Goal: Use online tool/utility

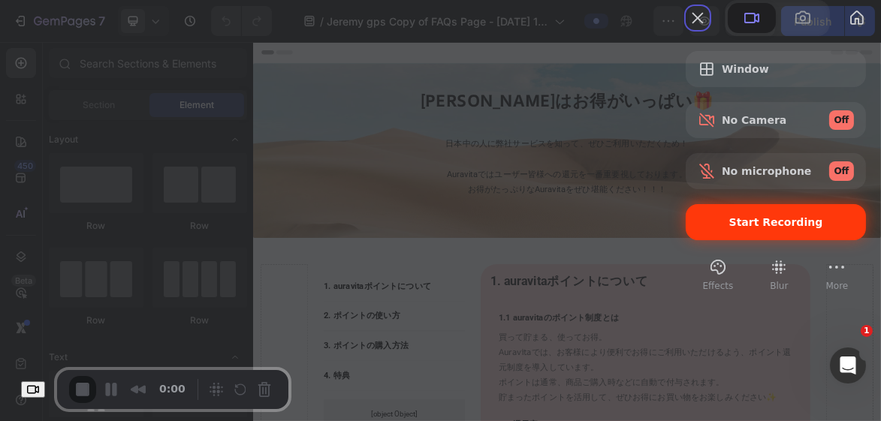
click at [729, 228] on span "Start Recording" at bounding box center [776, 222] width 94 height 12
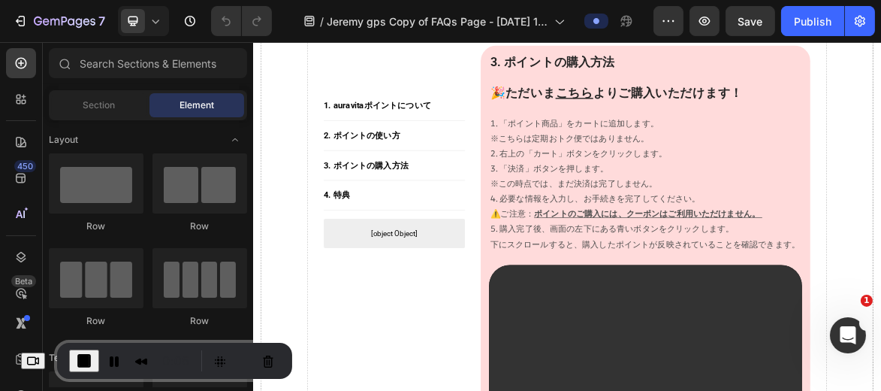
scroll to position [3486, 0]
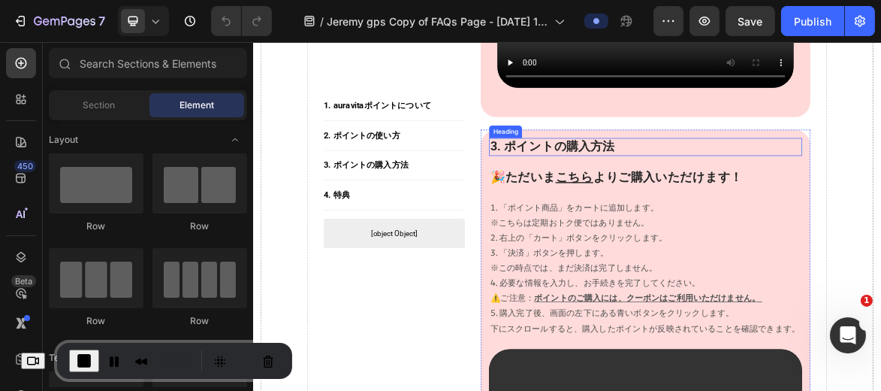
click at [633, 180] on h2 "3. ポイントの購入方法" at bounding box center [815, 193] width 449 height 26
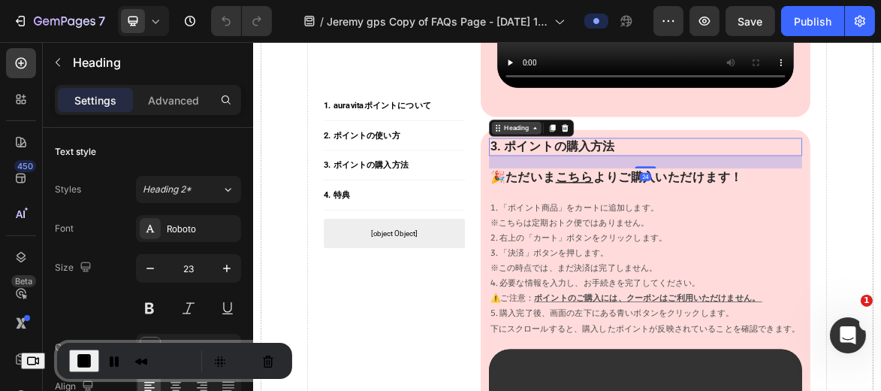
click at [629, 159] on div "Heading" at bounding box center [630, 166] width 41 height 14
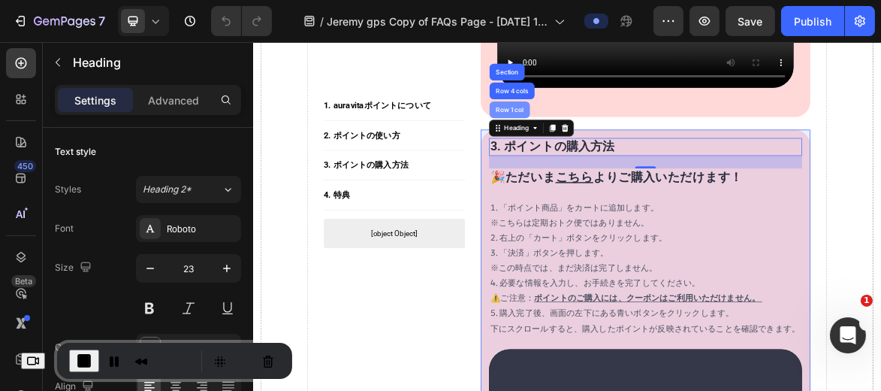
click at [614, 134] on div "Row 1 col" at bounding box center [621, 138] width 46 height 9
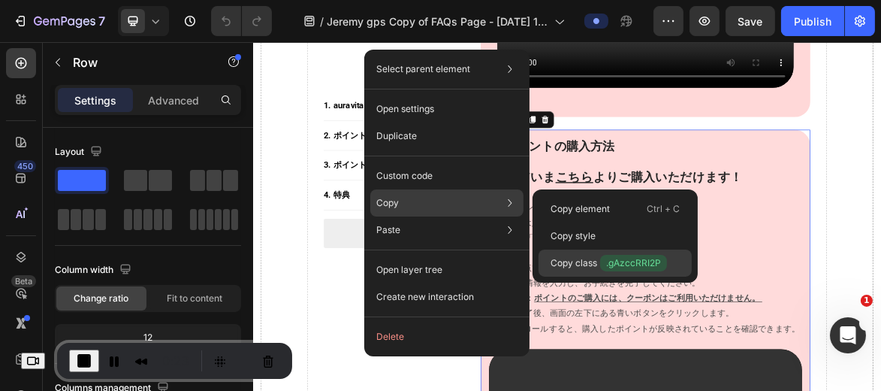
click at [593, 259] on p "Copy class .gAzccRRI2P" at bounding box center [609, 263] width 116 height 17
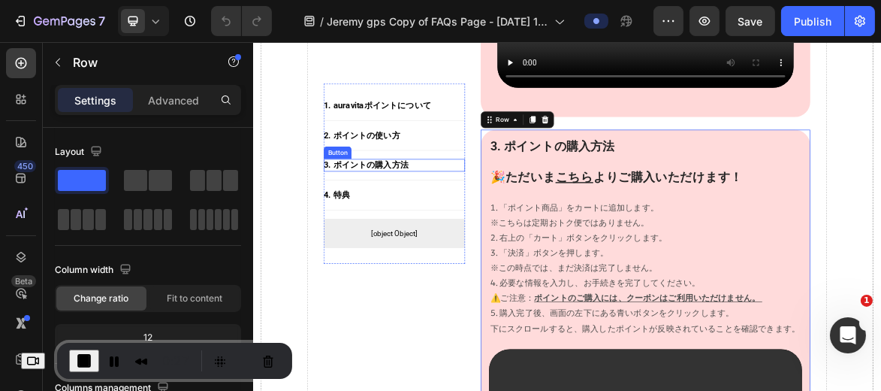
click at [494, 218] on div "3. ポイントの購入方法 Button" at bounding box center [455, 219] width 203 height 18
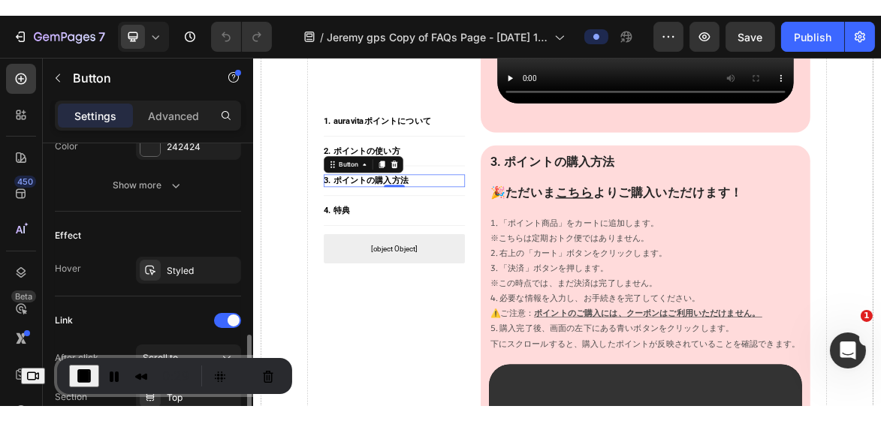
scroll to position [844, 0]
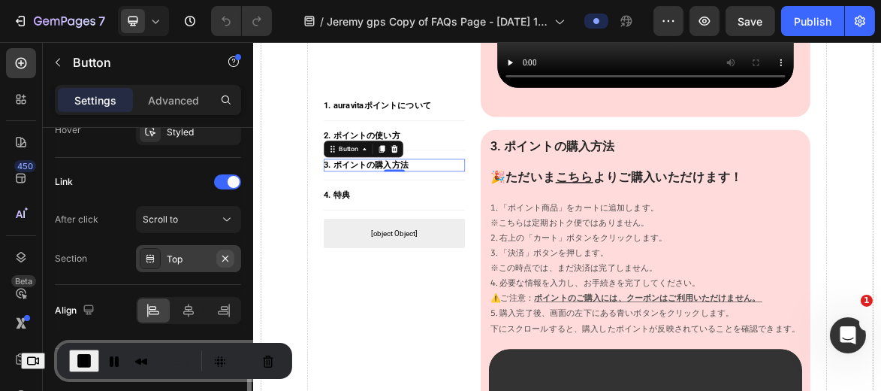
click at [226, 255] on icon "button" at bounding box center [225, 258] width 12 height 12
click at [176, 252] on div "Add..." at bounding box center [202, 259] width 71 height 14
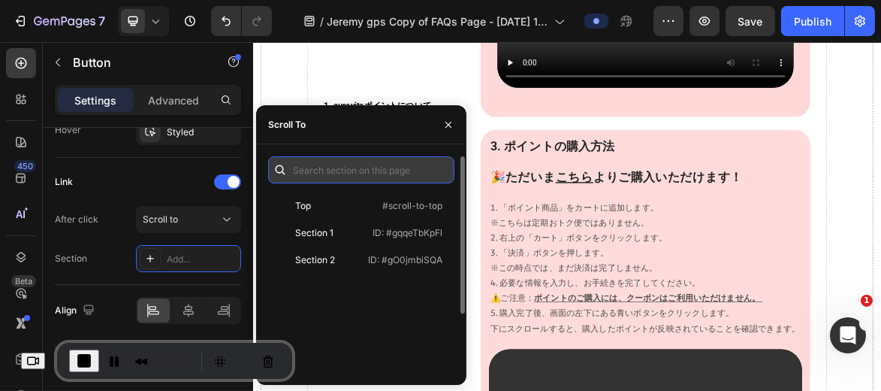
click at [331, 159] on input "text" at bounding box center [361, 169] width 186 height 27
paste input ".gAzccRRI2P"
click at [296, 173] on input ".gAzccRRI2P" at bounding box center [361, 169] width 186 height 27
click at [376, 164] on input "#gAzccRRI2P" at bounding box center [361, 169] width 186 height 27
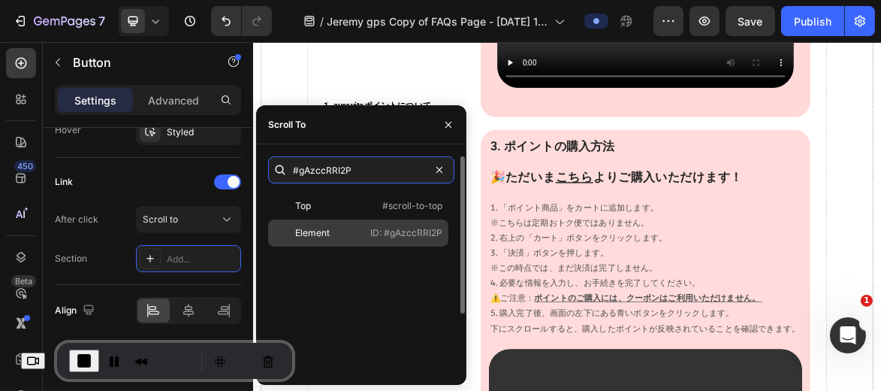
type input "#gAzccRRI2P"
click at [338, 232] on div "Element" at bounding box center [317, 233] width 87 height 14
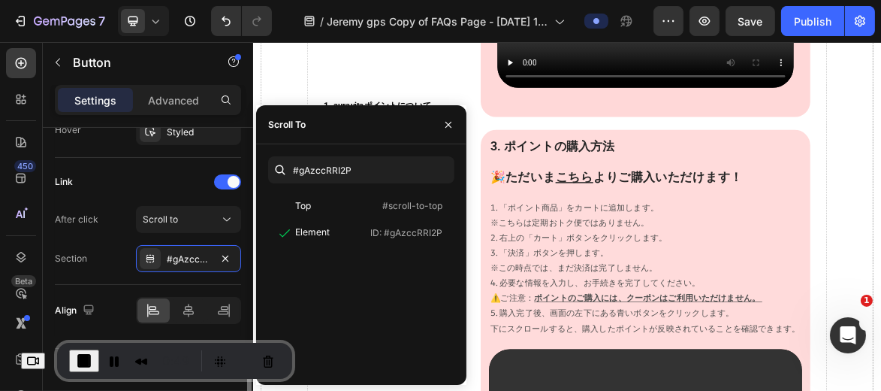
click at [160, 176] on div "Link" at bounding box center [148, 182] width 186 height 24
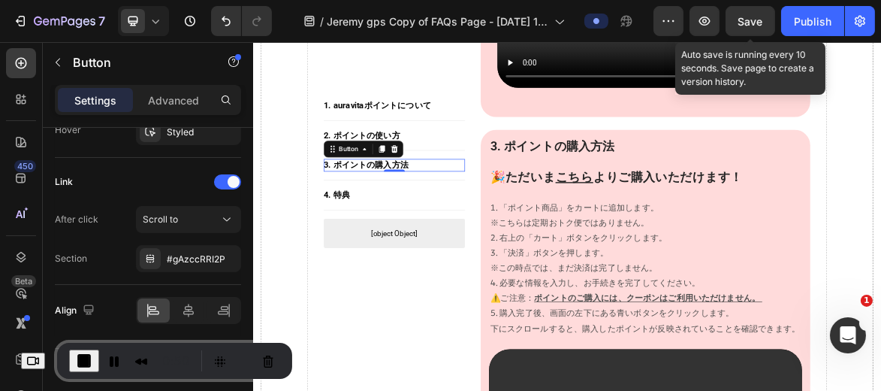
drag, startPoint x: 755, startPoint y: 23, endPoint x: 722, endPoint y: 38, distance: 36.3
click at [754, 23] on span "Save" at bounding box center [750, 21] width 25 height 13
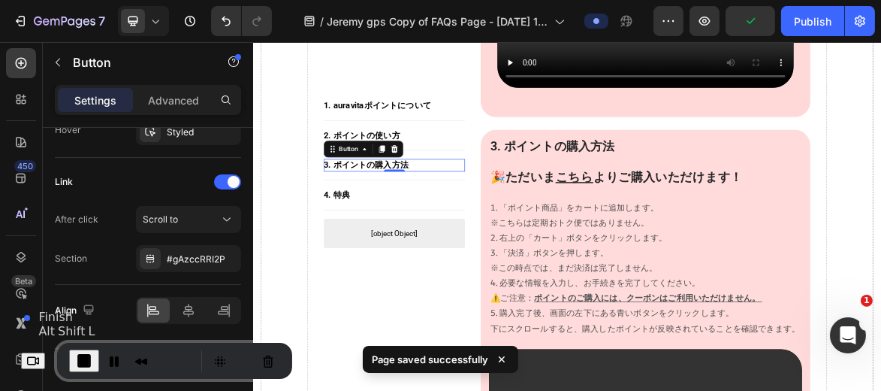
drag, startPoint x: 87, startPoint y: 358, endPoint x: 108, endPoint y: 339, distance: 28.2
click at [87, 358] on span "End Recording" at bounding box center [84, 361] width 18 height 18
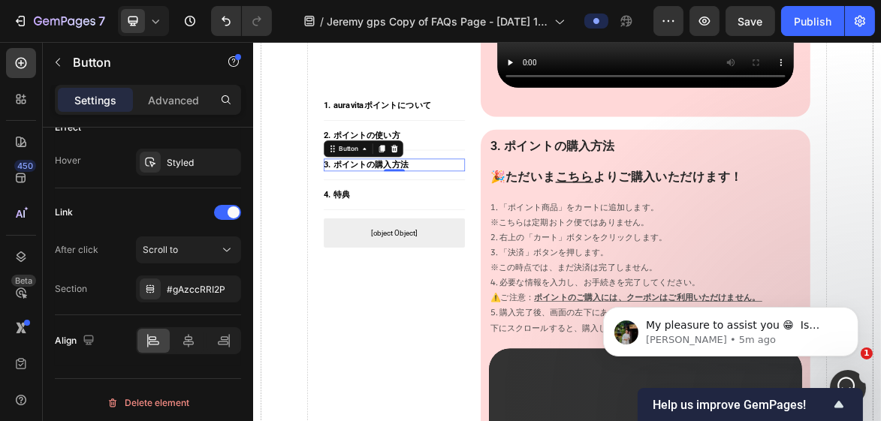
scroll to position [0, 0]
